Goal: Find specific page/section: Find specific page/section

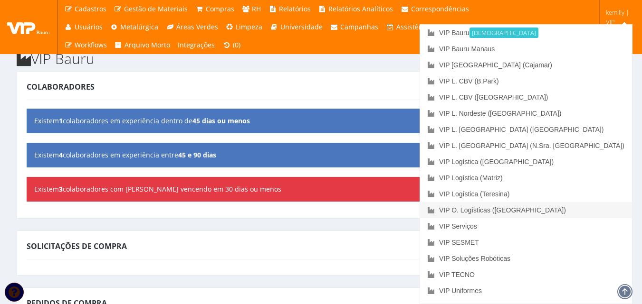
click at [583, 211] on link "VIP O. Logísticas ([GEOGRAPHIC_DATA])" at bounding box center [526, 210] width 212 height 16
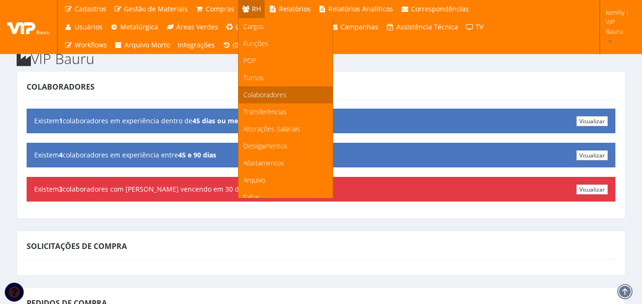
click at [256, 93] on span "Colaboradores" at bounding box center [264, 94] width 43 height 9
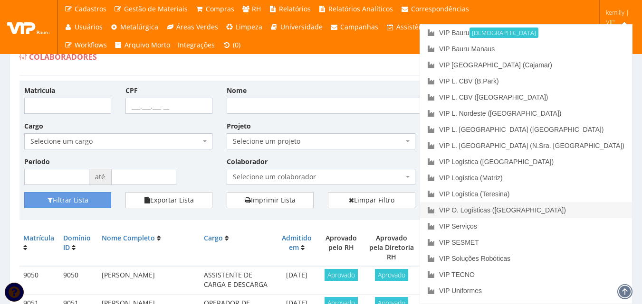
click at [569, 212] on link "VIP O. Logísticas ([GEOGRAPHIC_DATA])" at bounding box center [526, 210] width 212 height 16
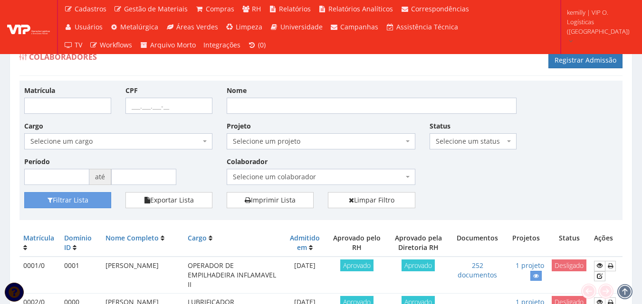
click at [347, 174] on span "Selecione um colaborador" at bounding box center [318, 176] width 170 height 9
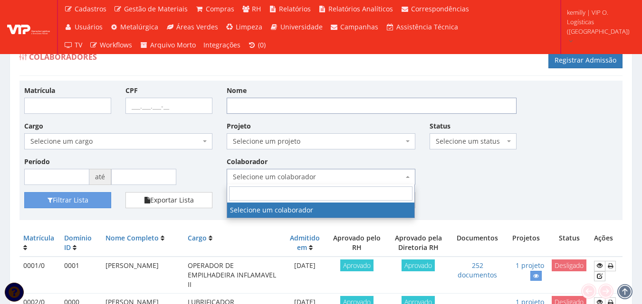
click at [256, 102] on input "Nome" at bounding box center [372, 106] width 290 height 16
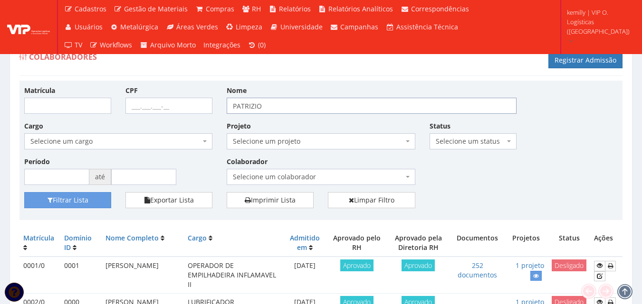
type input "PATRIZIO"
click at [24, 192] on button "Filtrar Lista" at bounding box center [67, 200] width 87 height 16
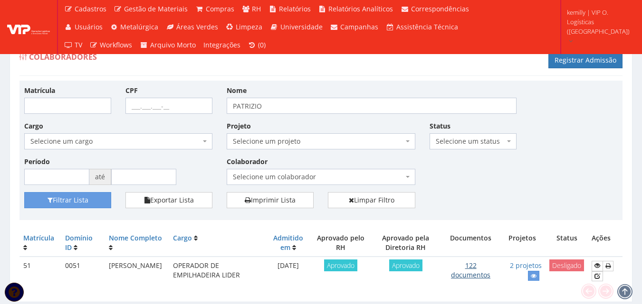
click at [473, 273] on link "122 documentos" at bounding box center [470, 270] width 39 height 19
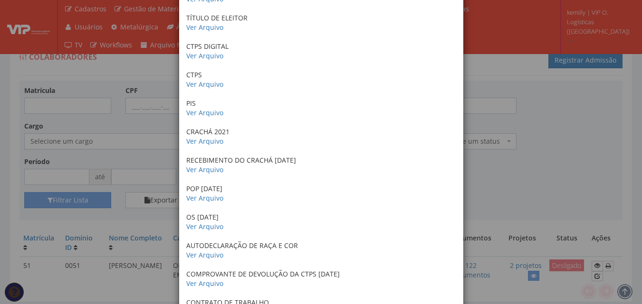
scroll to position [475, 0]
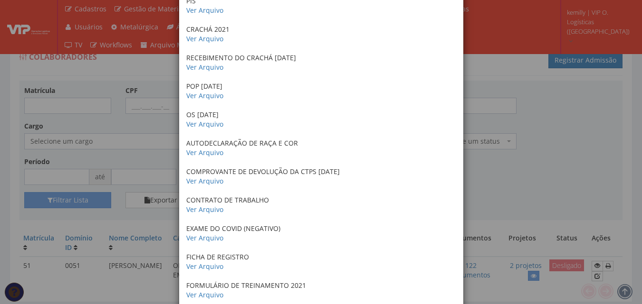
click at [489, 183] on div "× Documentos / Colaborador: 51 - PATRIZIO BRANDAO DA SILVA ANTECEDENTES CRIMINA…" at bounding box center [321, 152] width 642 height 304
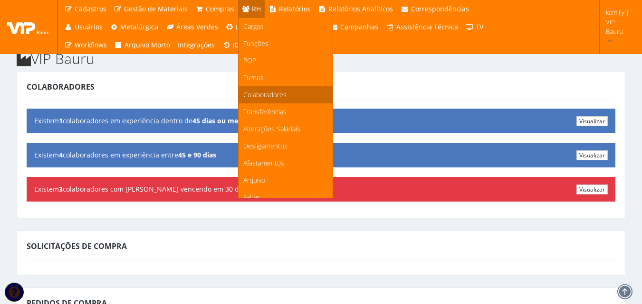
click at [255, 95] on span "Colaboradores" at bounding box center [264, 94] width 43 height 9
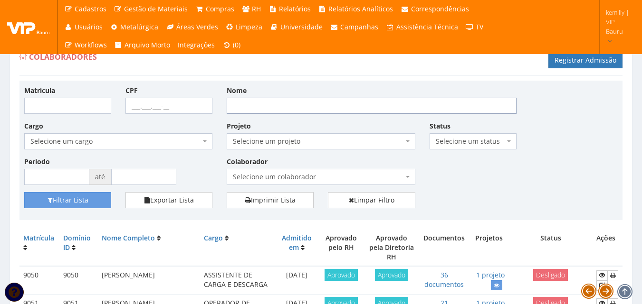
click at [266, 105] on input "Nome" at bounding box center [372, 106] width 290 height 16
type input "[PERSON_NAME]"
click at [24, 192] on button "Filtrar Lista" at bounding box center [67, 200] width 87 height 16
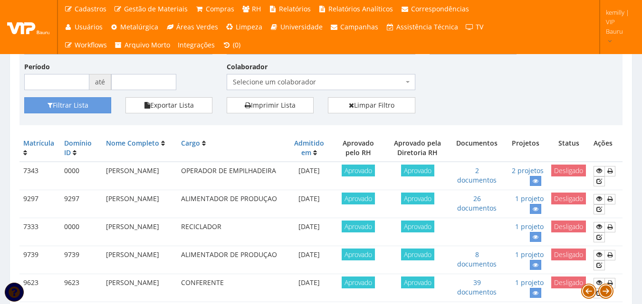
scroll to position [190, 0]
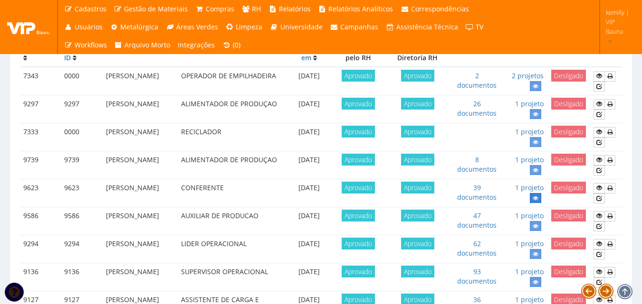
click at [537, 195] on icon at bounding box center [535, 198] width 6 height 7
